Goal: Download file/media

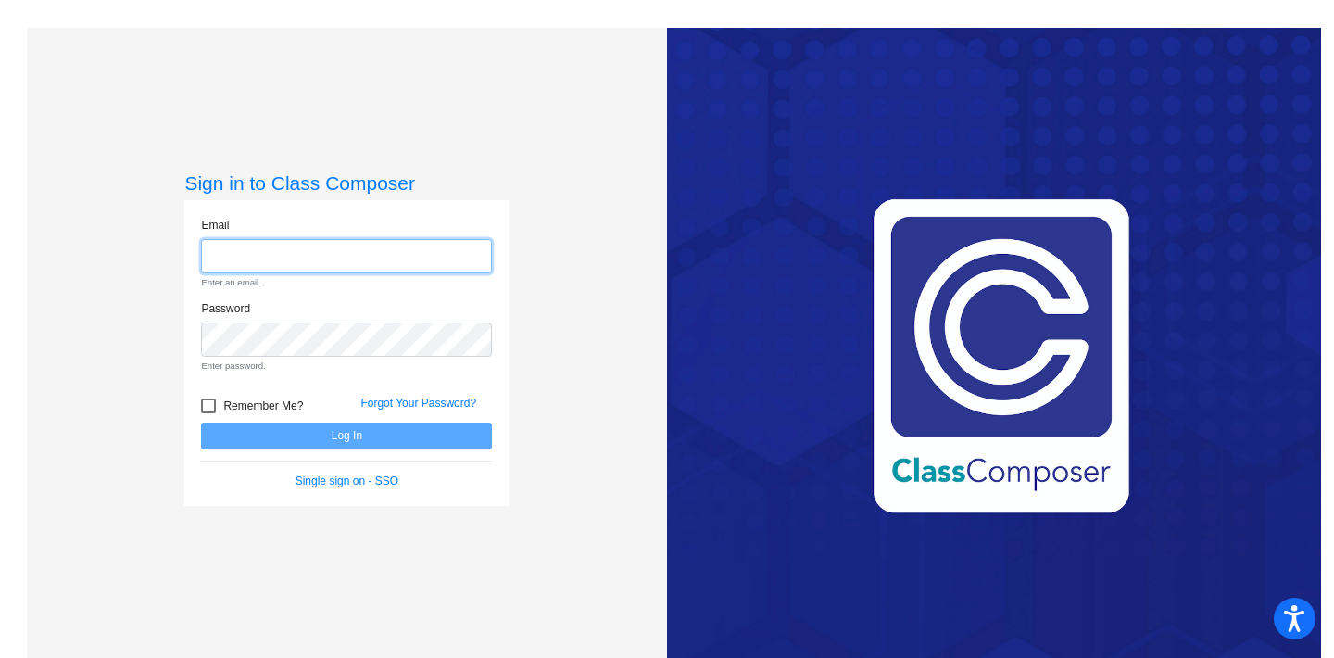
type input "[EMAIL_ADDRESS][DOMAIN_NAME]"
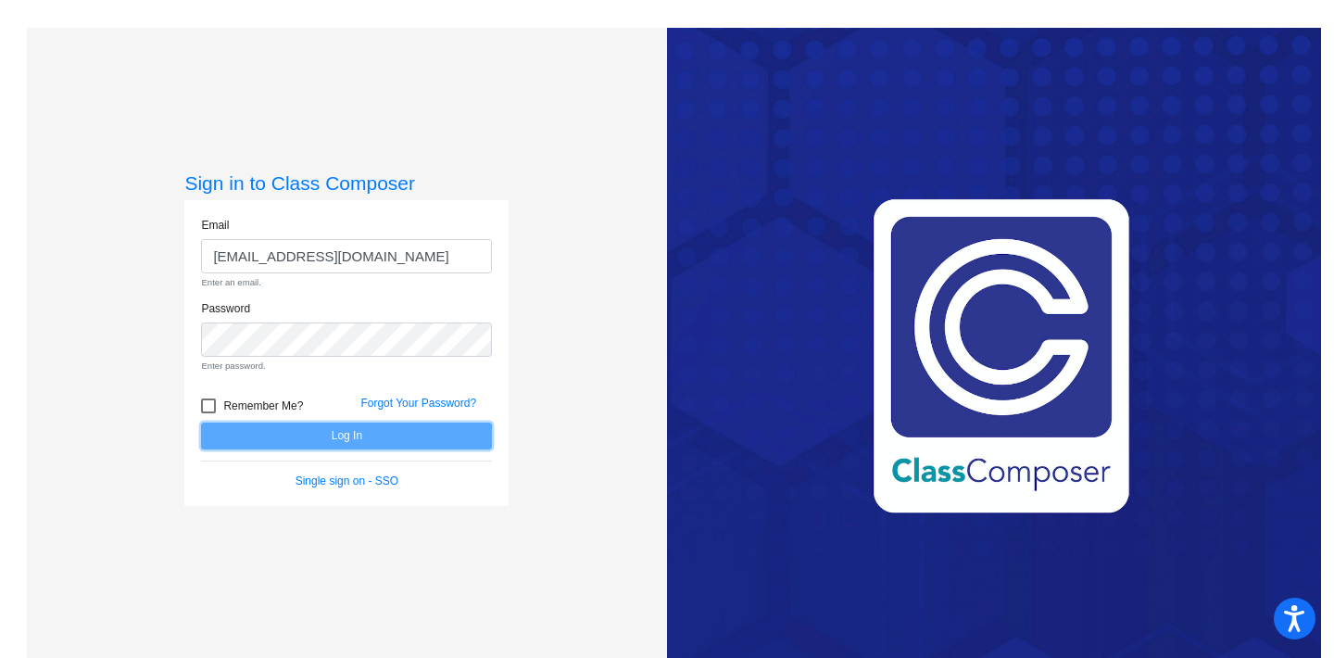
click at [355, 437] on form "Email [EMAIL_ADDRESS][DOMAIN_NAME] Enter an email. Password Enter password. Rem…" at bounding box center [346, 353] width 291 height 272
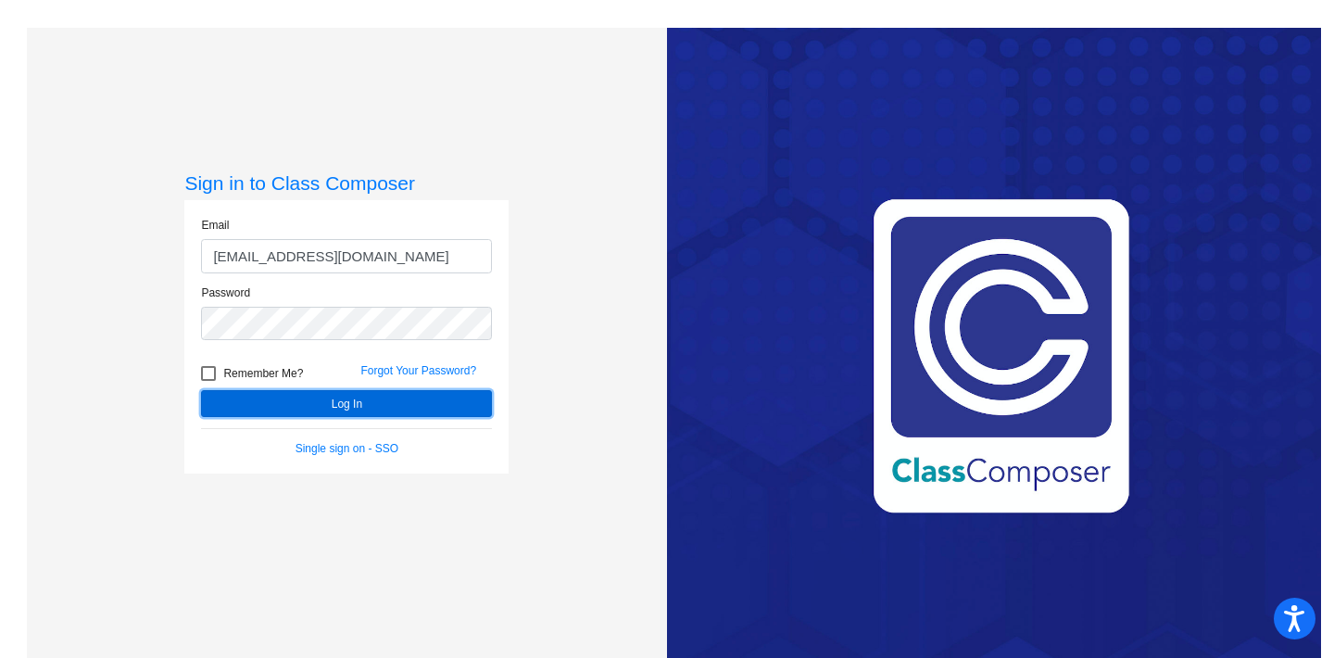
click at [391, 402] on button "Log In" at bounding box center [346, 403] width 291 height 27
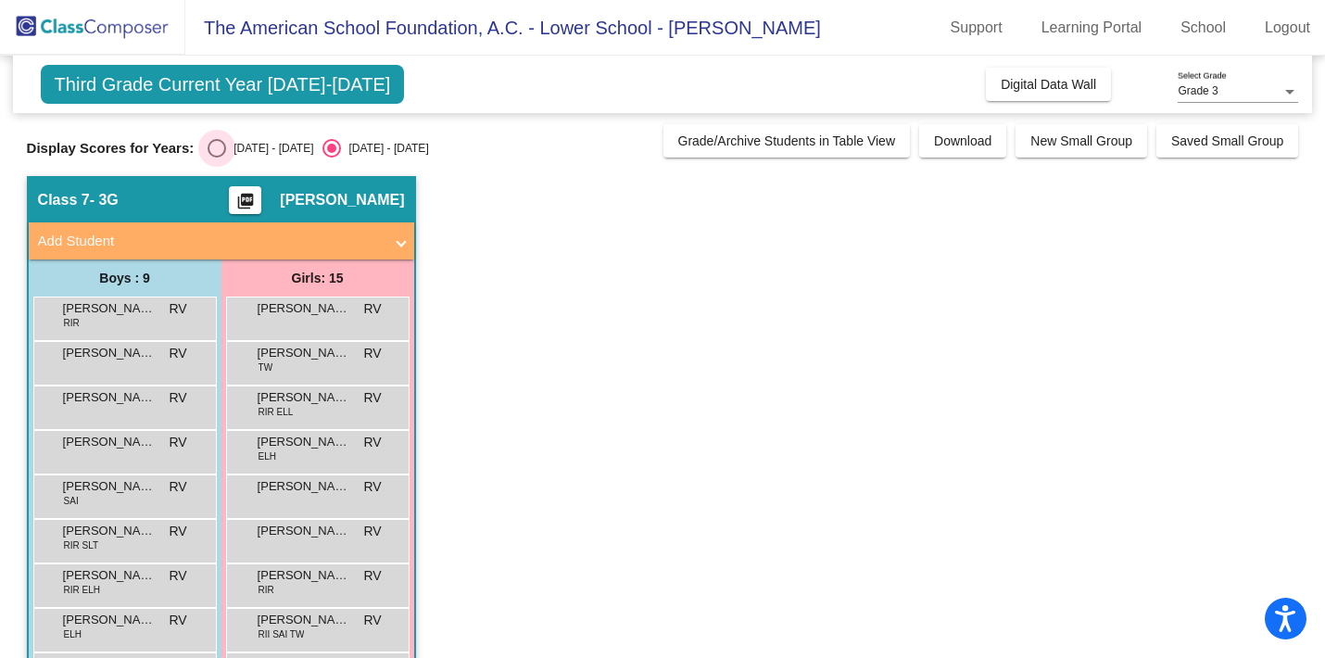
click at [251, 142] on div "[DATE] - [DATE]" at bounding box center [269, 148] width 87 height 17
click at [217, 158] on input "[DATE] - [DATE]" at bounding box center [216, 158] width 1 height 1
radio input "true"
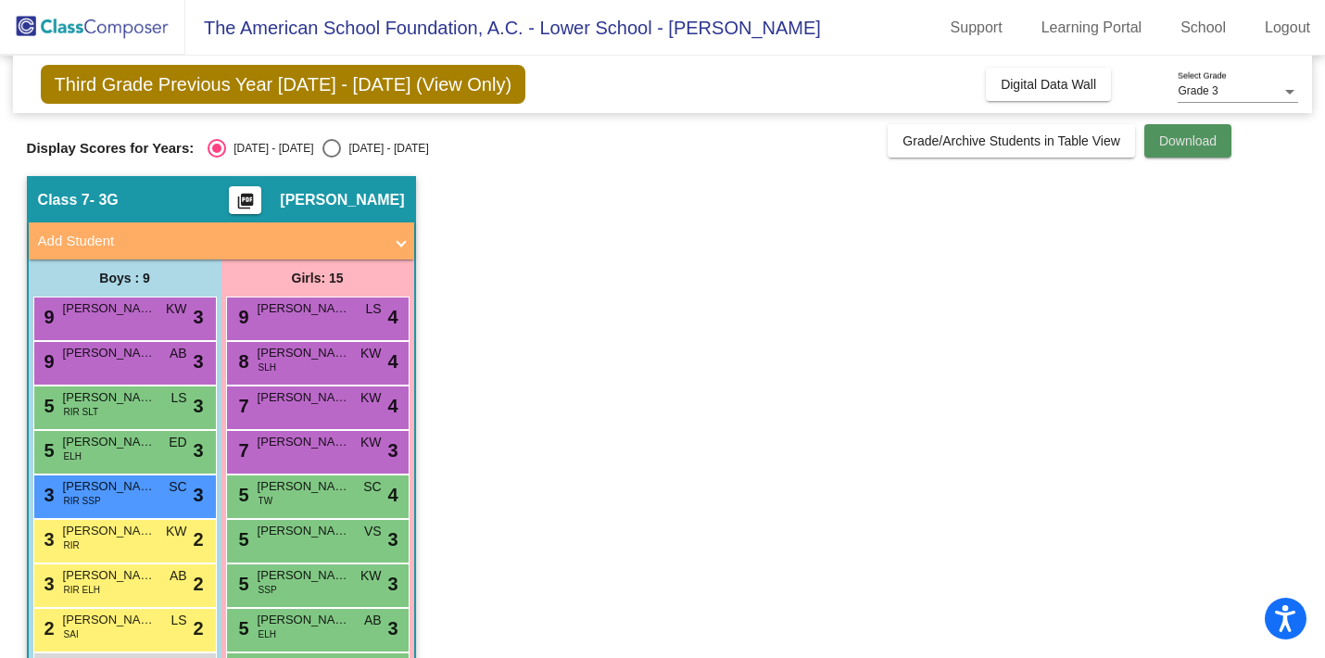
click at [1205, 148] on button "Download" at bounding box center [1187, 140] width 87 height 33
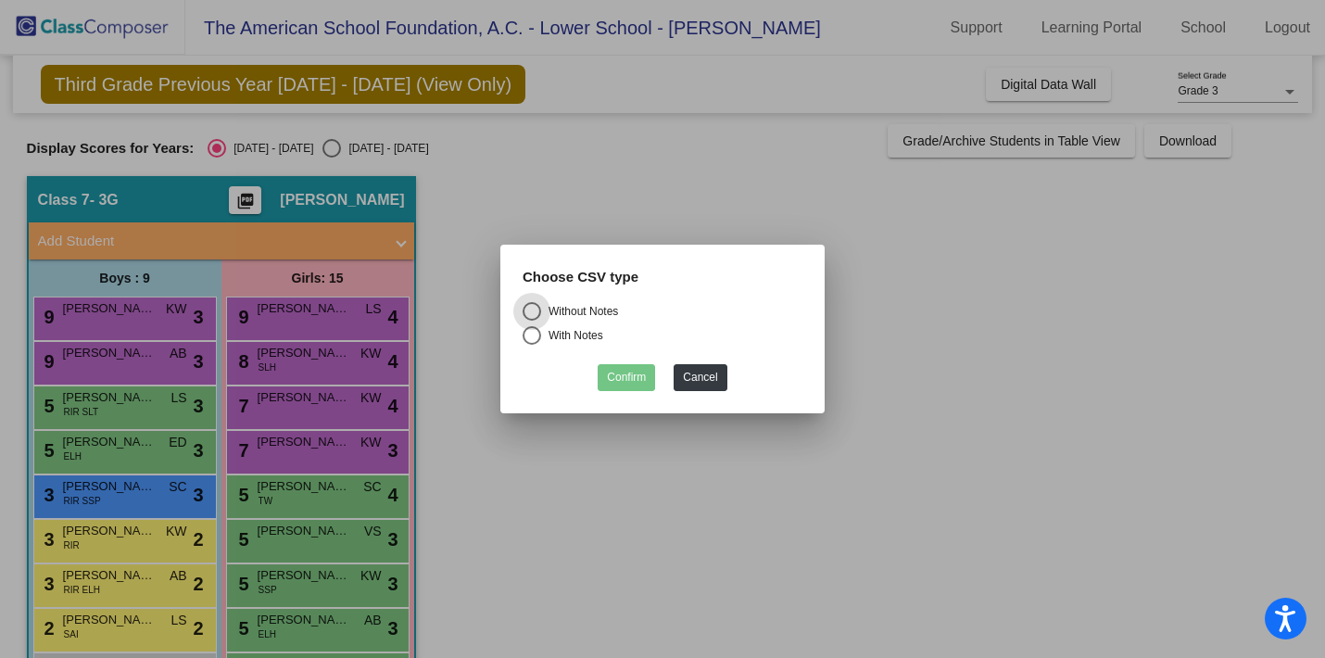
click at [584, 334] on div "With Notes" at bounding box center [572, 335] width 62 height 17
click at [532, 345] on input "With Notes" at bounding box center [531, 345] width 1 height 1
radio input "true"
click at [618, 376] on button "Confirm" at bounding box center [626, 377] width 57 height 27
